Goal: Find specific page/section: Find specific page/section

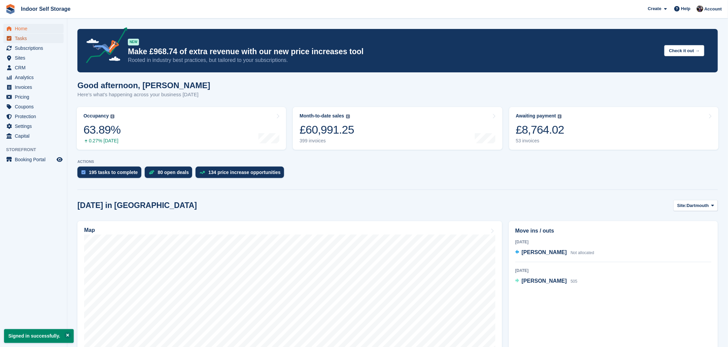
click at [23, 36] on span "Tasks" at bounding box center [35, 38] width 40 height 9
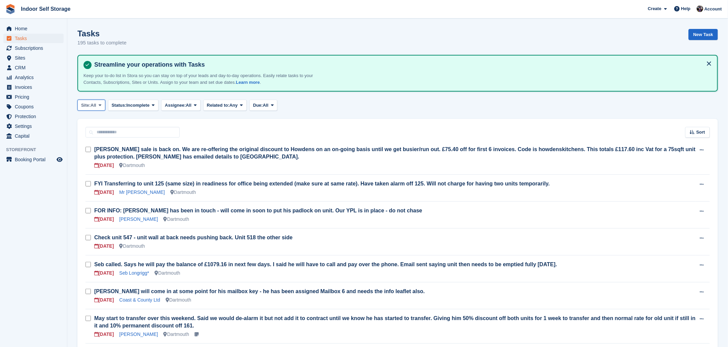
click at [101, 103] on icon at bounding box center [100, 105] width 3 height 4
click at [89, 144] on link "Totnes" at bounding box center [109, 145] width 59 height 12
